Goal: Navigation & Orientation: Find specific page/section

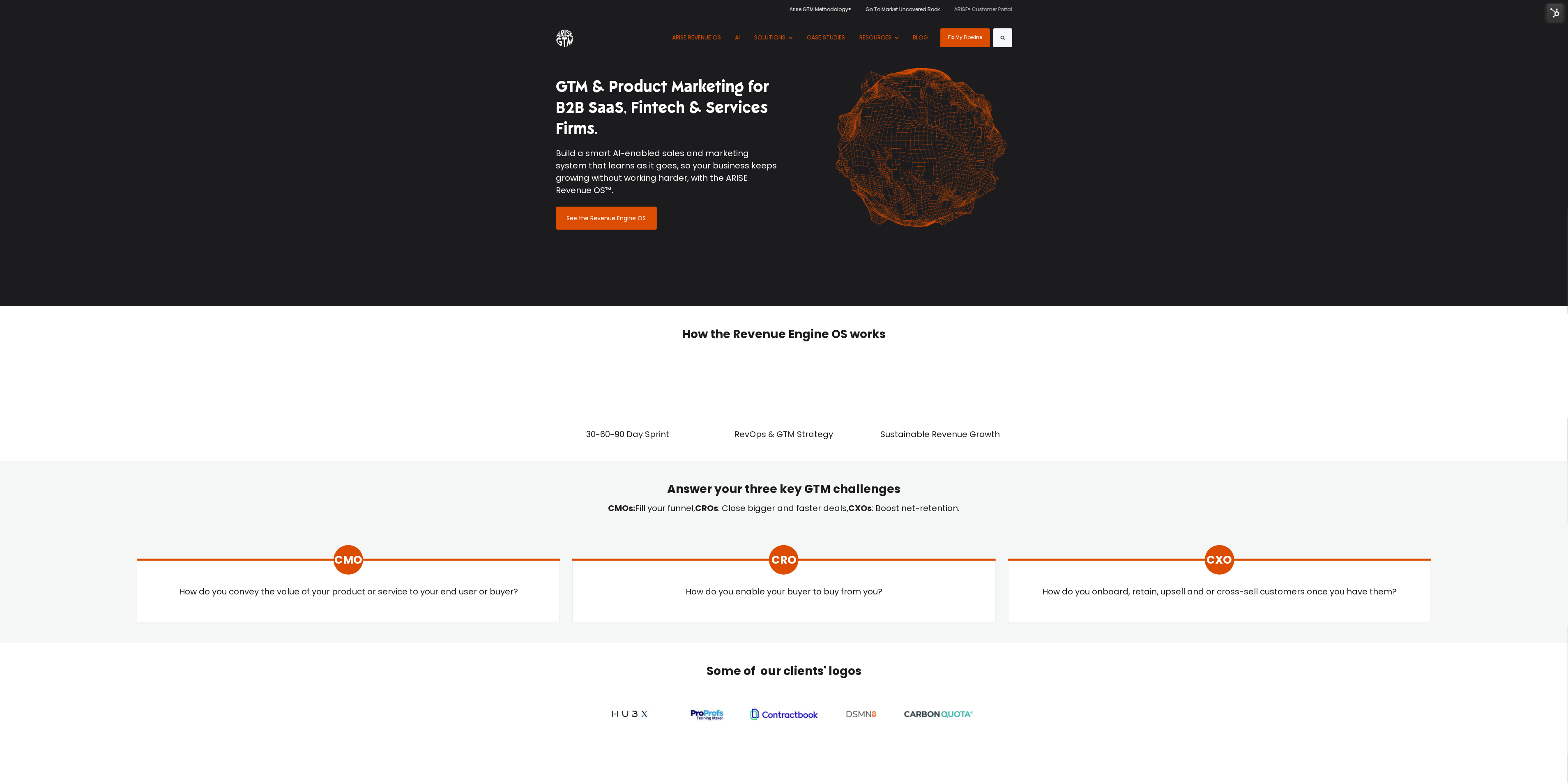
drag, startPoint x: 0, startPoint y: 0, endPoint x: 1004, endPoint y: 9, distance: 1004.0
click at [1004, 9] on link "ARISE® Customer Portal" at bounding box center [980, 9] width 64 height 19
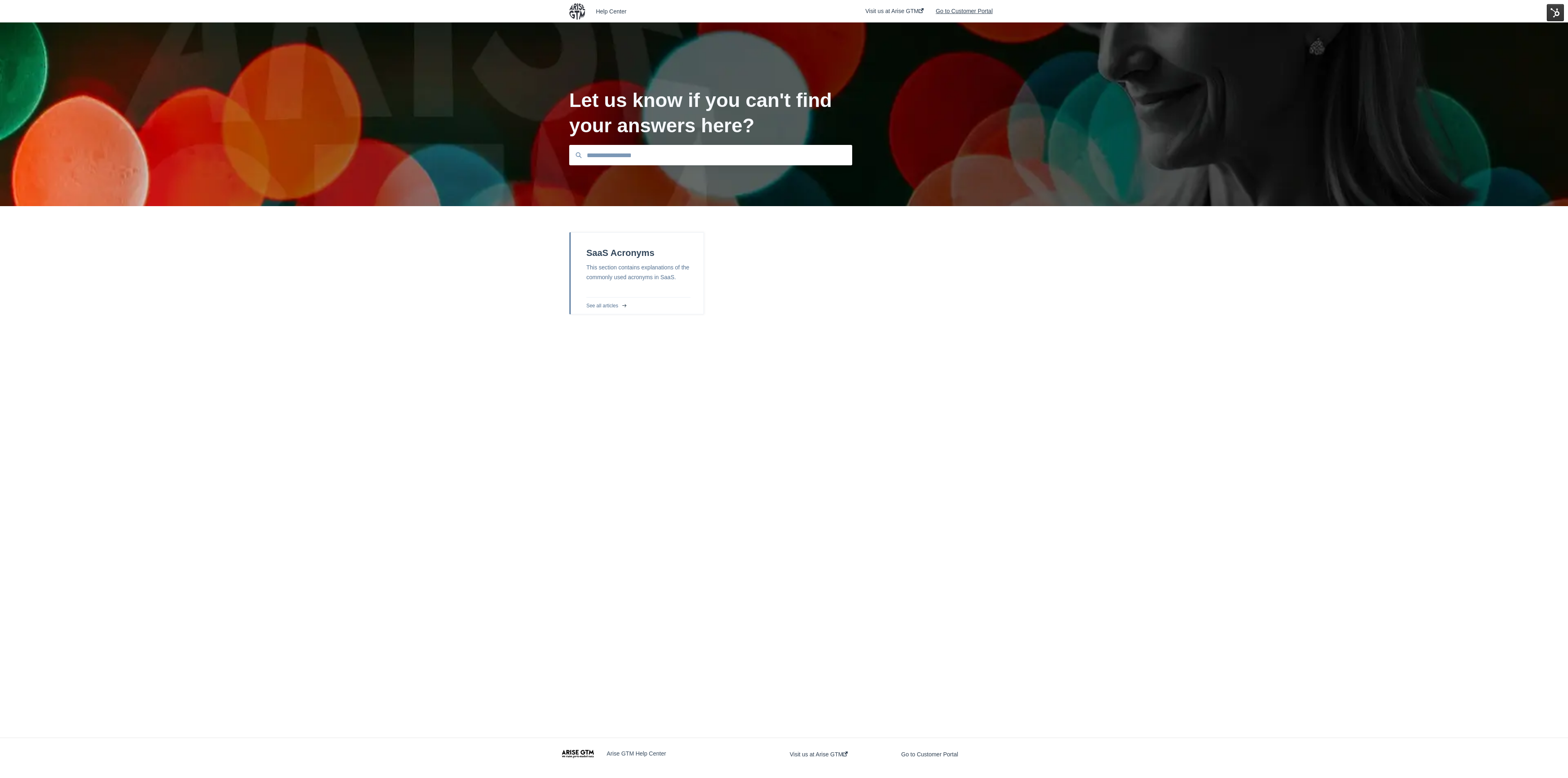
click at [954, 12] on link "Go to Customer Portal" at bounding box center [964, 11] width 57 height 32
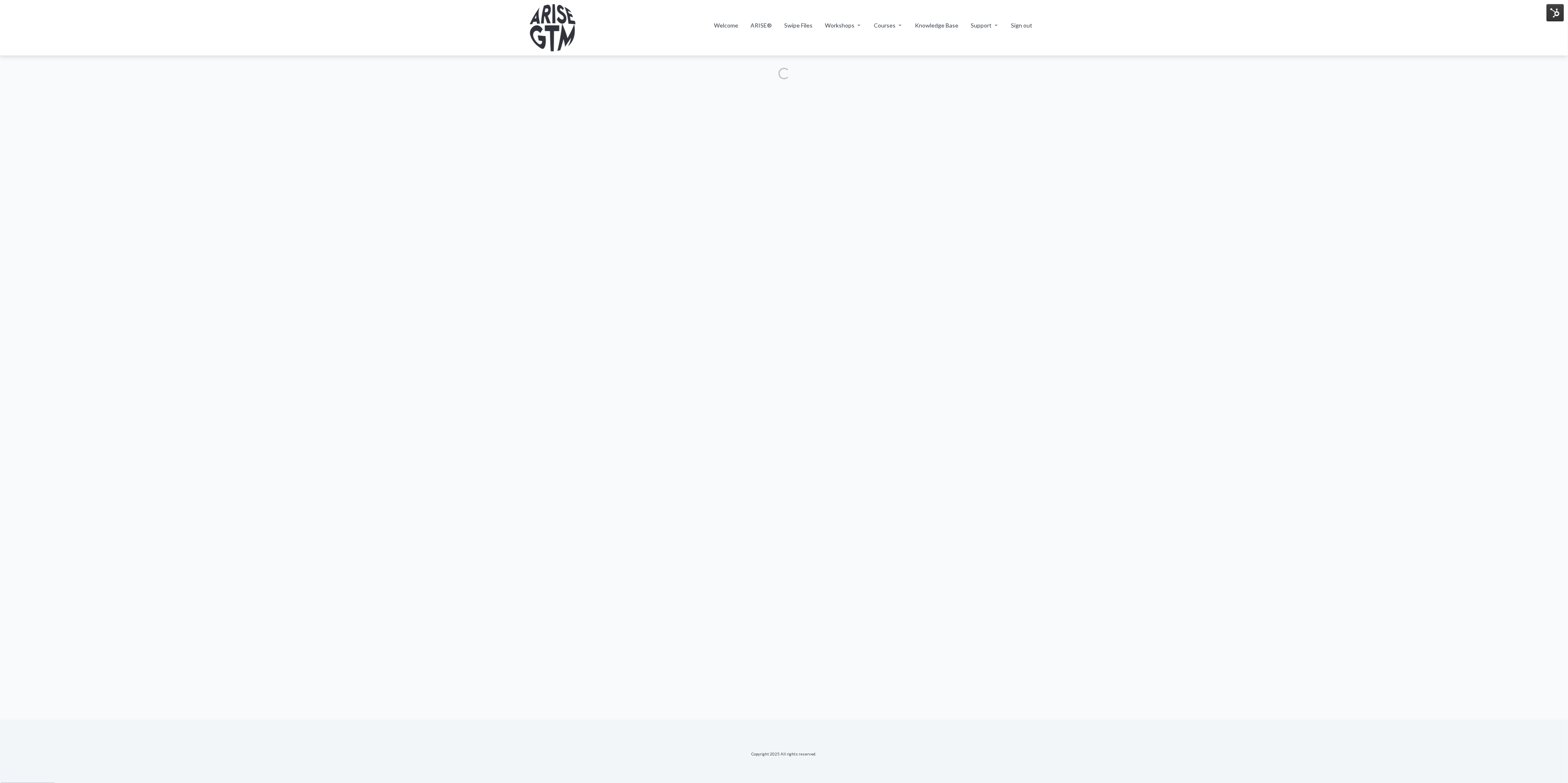
click at [743, 29] on li "Welcome" at bounding box center [726, 27] width 37 height 13
click at [744, 20] on div "Menu Welcome ARISE® Swipe Files Workshops Service Design Workshop - Coming Soon…" at bounding box center [784, 27] width 509 height 55
click at [739, 25] on link "Welcome" at bounding box center [726, 25] width 24 height 8
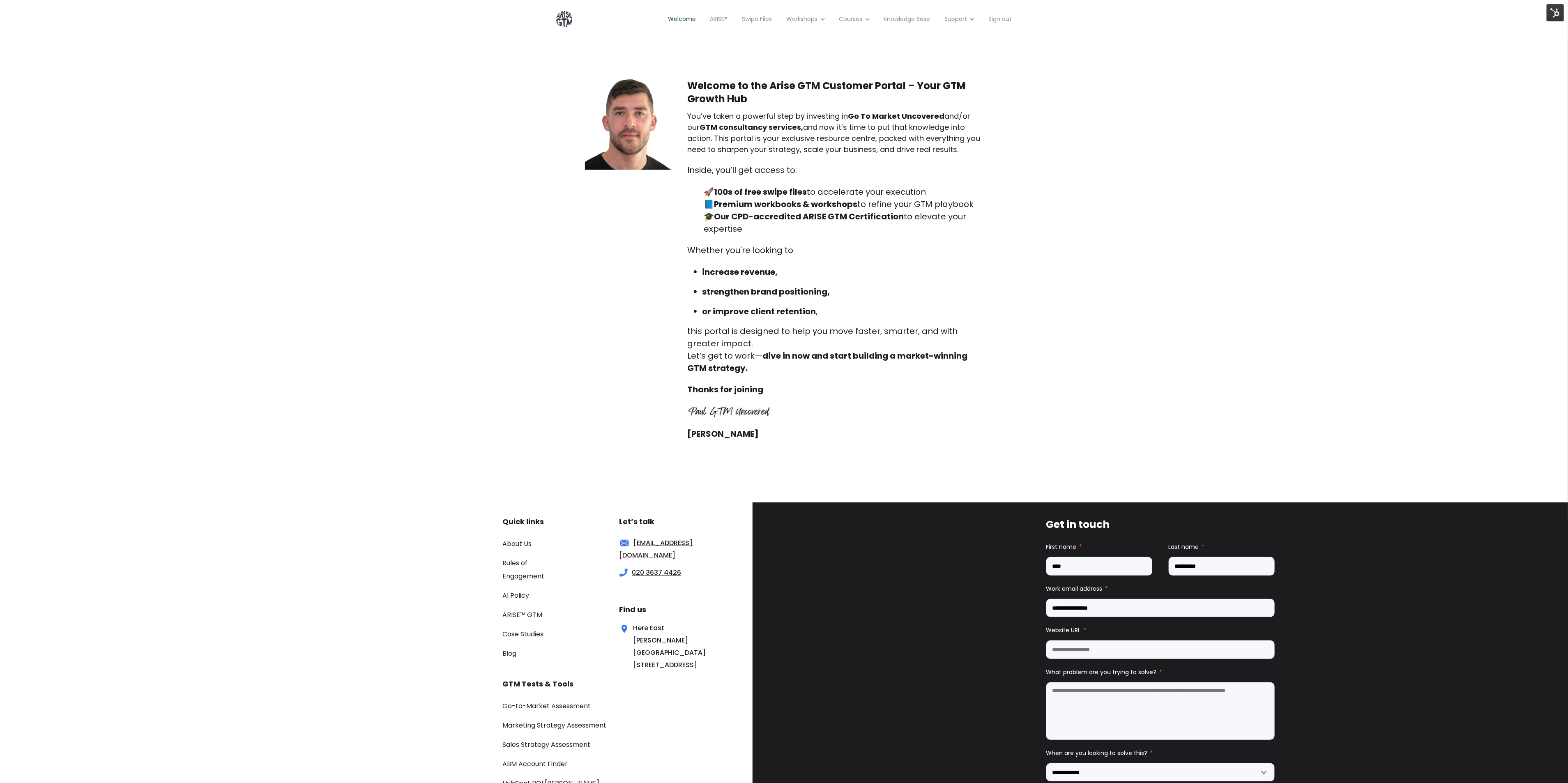
drag, startPoint x: 716, startPoint y: 191, endPoint x: 930, endPoint y: 187, distance: 214.0
click at [930, 187] on p "🚀 100s of free swipe files to accelerate your execution 📘 Premium workbooks & w…" at bounding box center [835, 210] width 296 height 49
copy p "100s of free swipe files to accelerate your execution"
drag, startPoint x: 719, startPoint y: 202, endPoint x: 860, endPoint y: 207, distance: 141.1
click at [858, 207] on strong "Premium workbooks & workshops" at bounding box center [786, 204] width 143 height 11
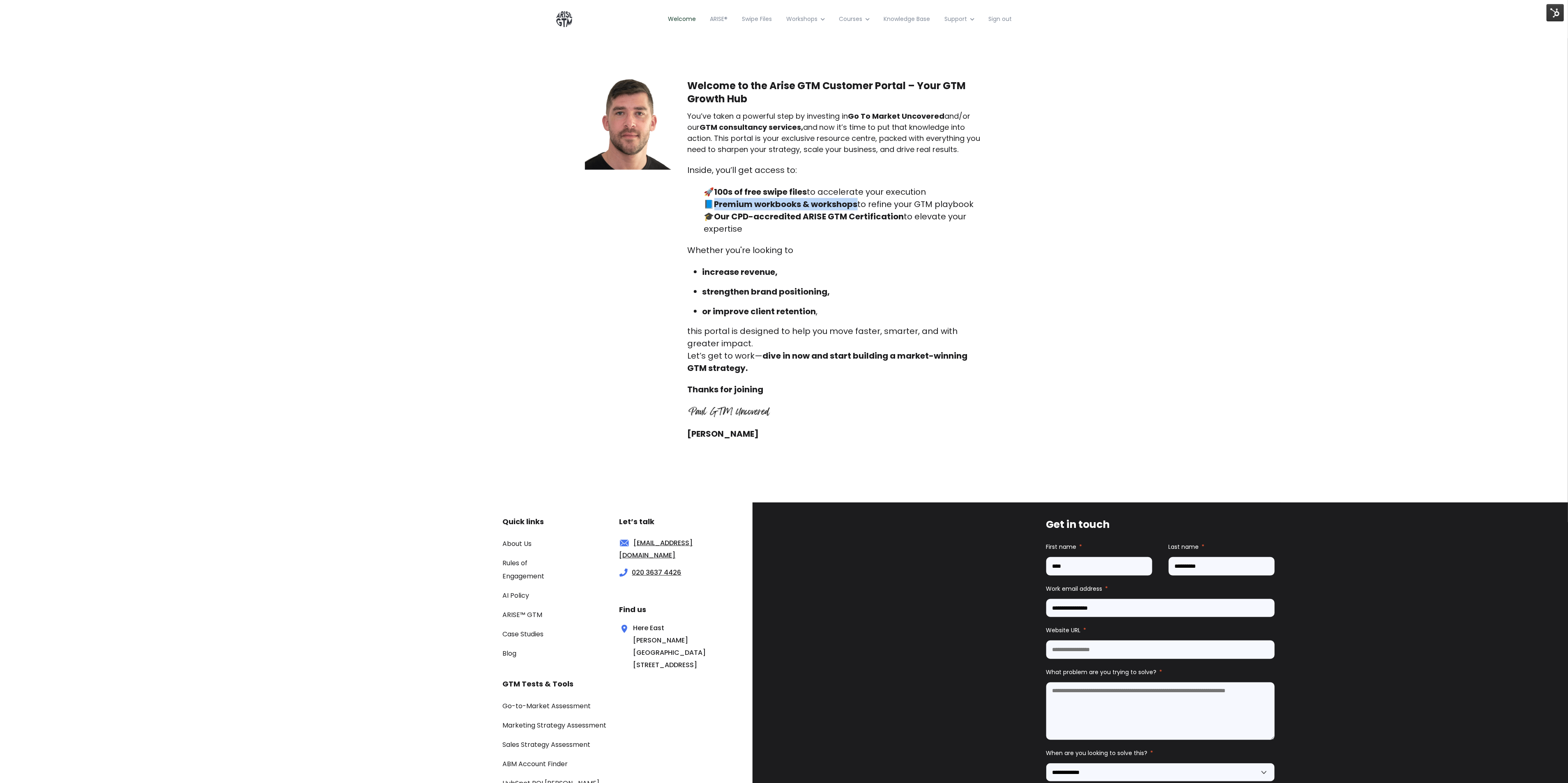
copy strong "Premium workbooks & workshops"
drag, startPoint x: 853, startPoint y: 356, endPoint x: 742, endPoint y: 372, distance: 112.1
click at [742, 372] on strong "dive in now and start building a market-winning GTM strategy." at bounding box center [827, 362] width 280 height 24
copy strong "building a market-winning GTM strategy"
click at [713, 20] on link "ARISE®" at bounding box center [719, 19] width 30 height 38
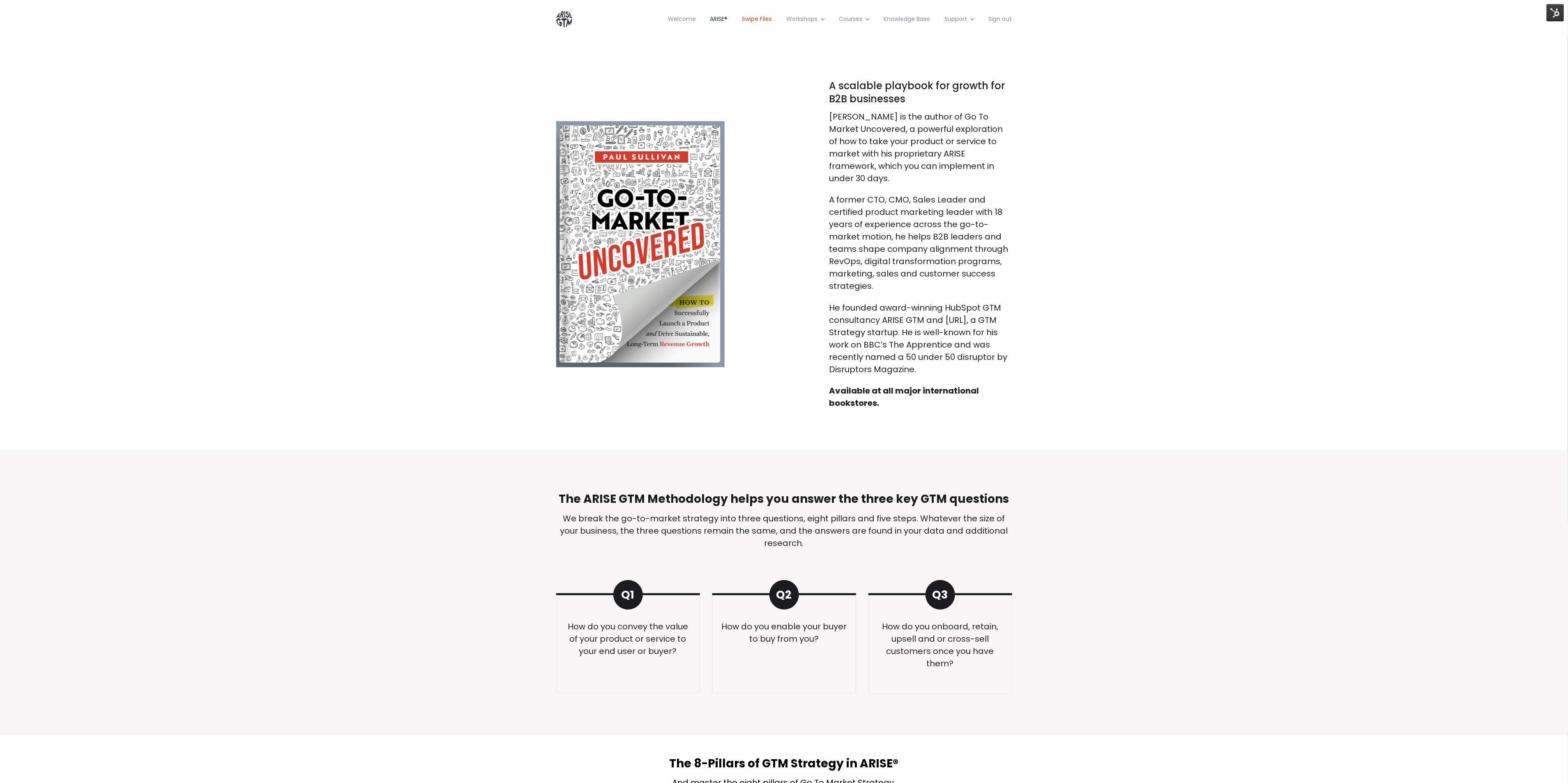
click at [747, 20] on link "Swipe Files" at bounding box center [757, 19] width 42 height 38
